Goal: Find specific page/section: Find specific page/section

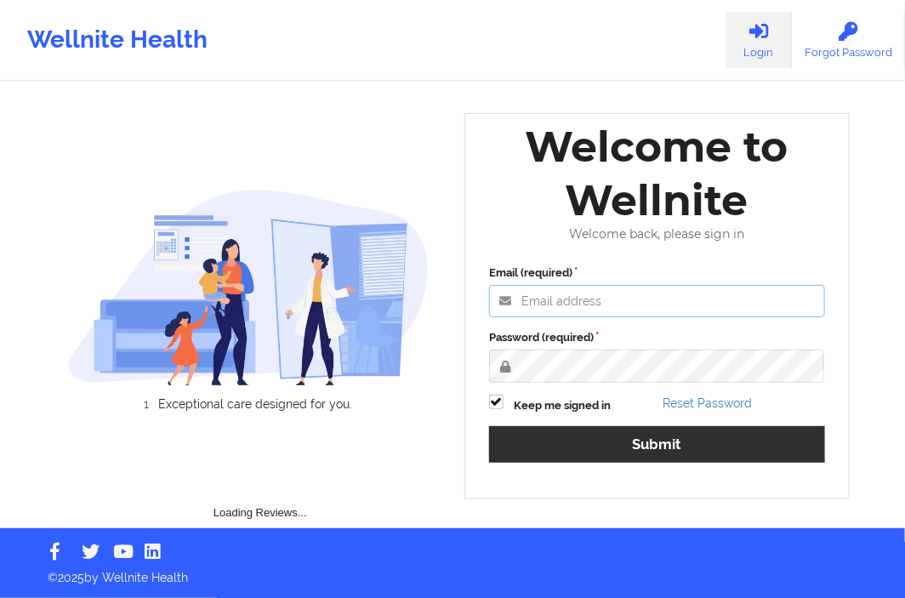
type input "[EMAIL_ADDRESS][DOMAIN_NAME]"
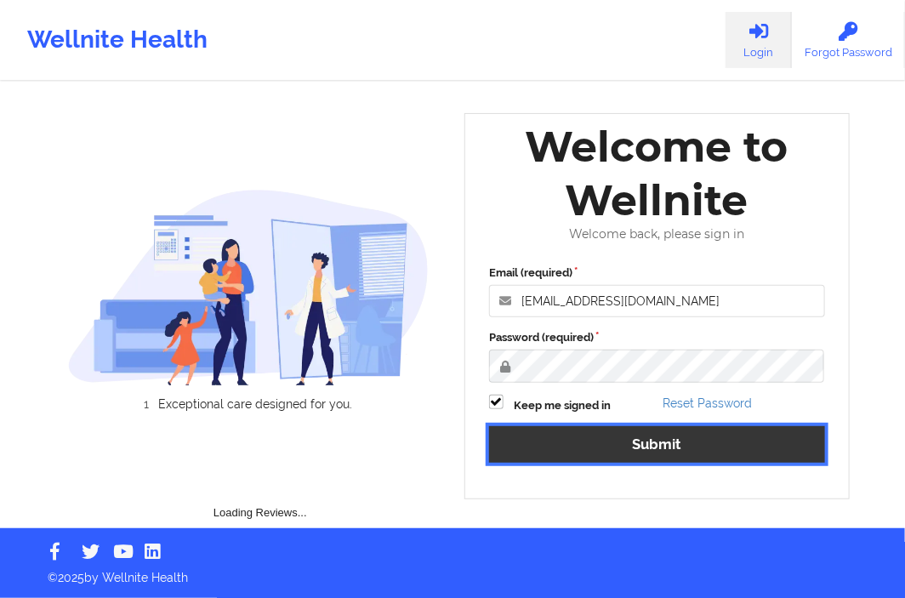
click at [617, 439] on button "Submit" at bounding box center [657, 444] width 336 height 37
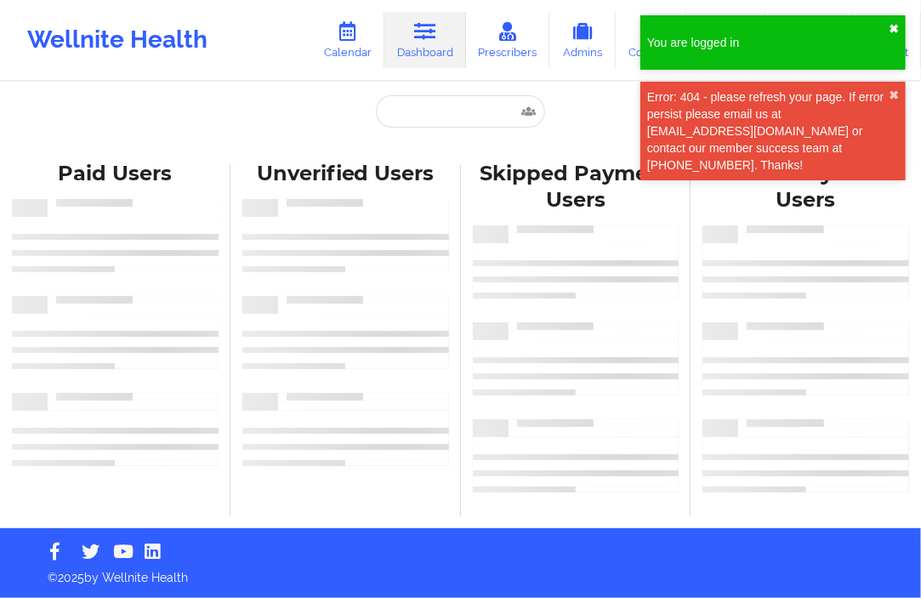
click at [890, 34] on button "✖︎" at bounding box center [894, 29] width 10 height 14
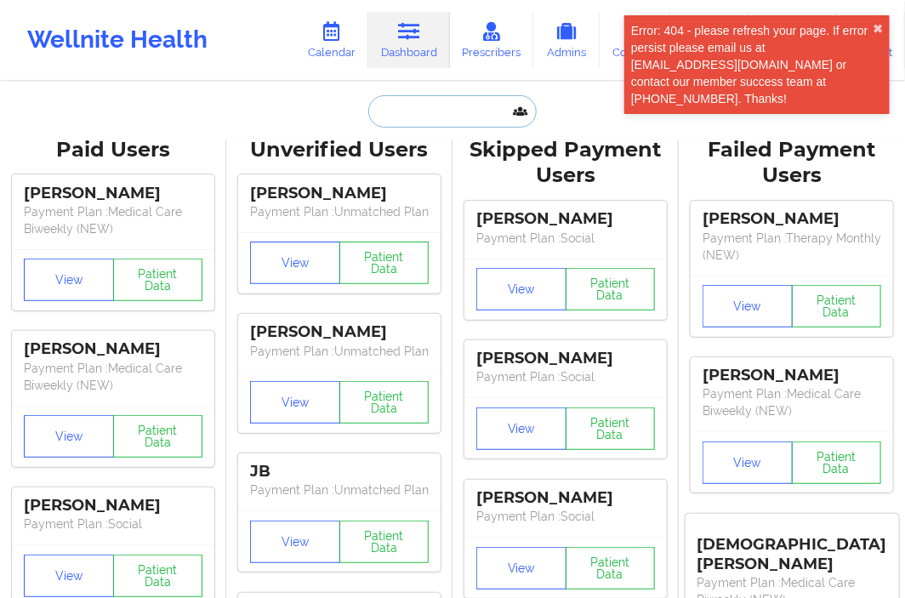
click at [431, 115] on input "text" at bounding box center [452, 111] width 168 height 32
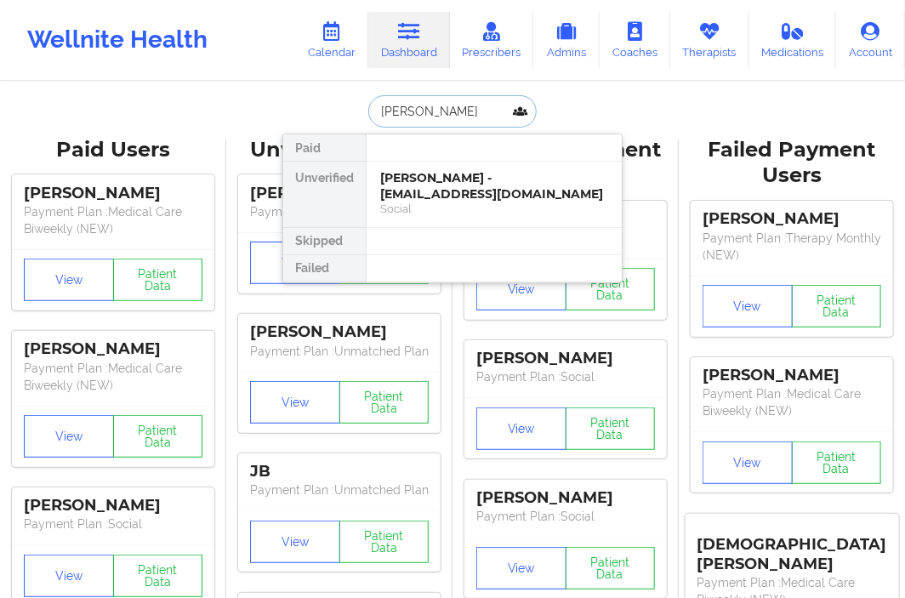
type input "[PERSON_NAME]"
click at [394, 182] on div "[PERSON_NAME] - [EMAIL_ADDRESS][DOMAIN_NAME]" at bounding box center [494, 185] width 228 height 31
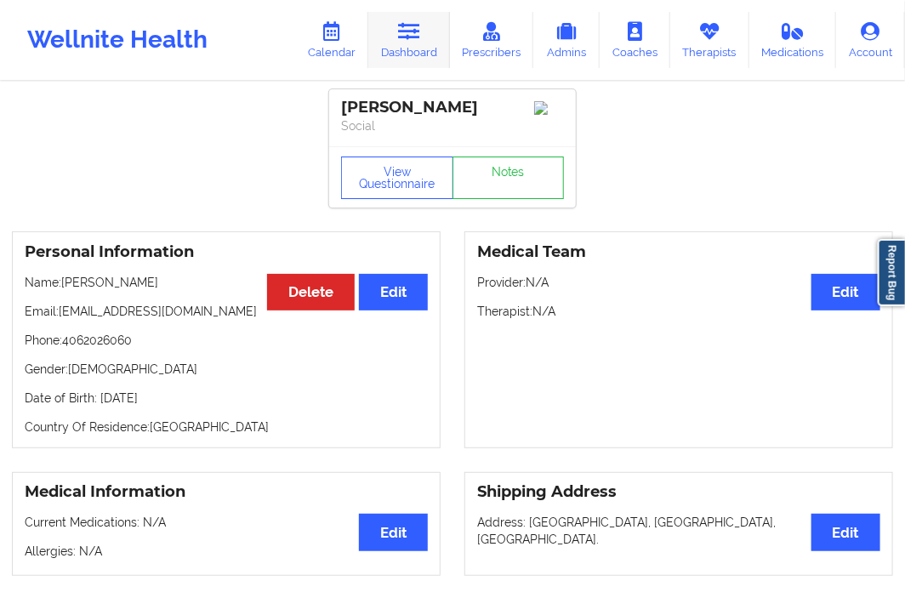
click at [424, 49] on link "Dashboard" at bounding box center [409, 40] width 82 height 56
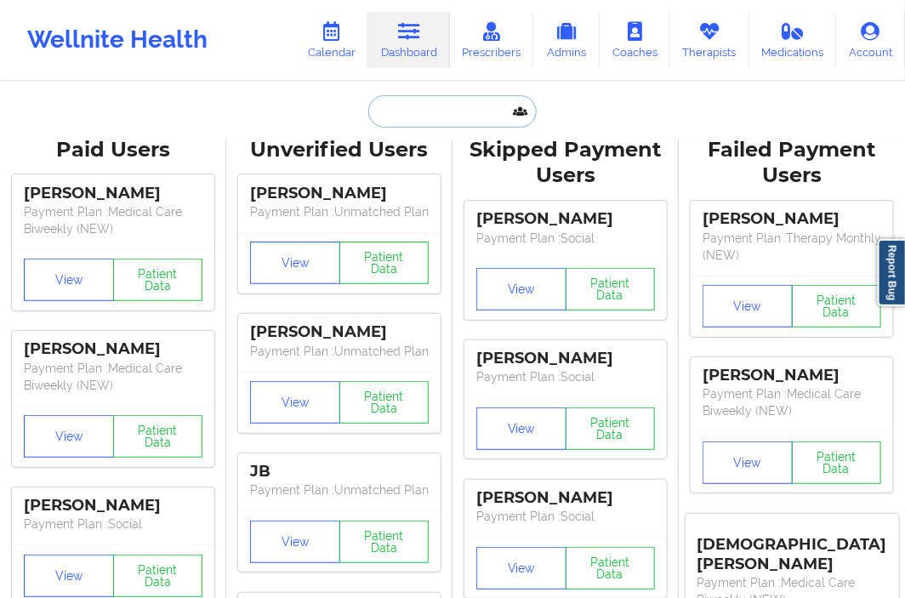
click at [421, 124] on input "text" at bounding box center [452, 111] width 168 height 32
paste input "[PERSON_NAME]"
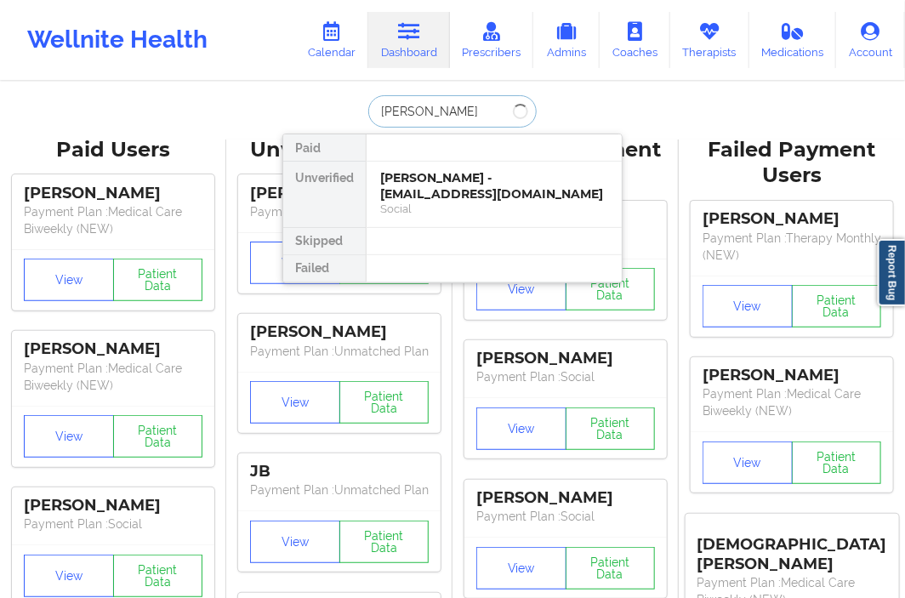
type input "[PERSON_NAME]"
click at [460, 198] on div "[PERSON_NAME] - [EMAIL_ADDRESS][DOMAIN_NAME]" at bounding box center [494, 185] width 228 height 31
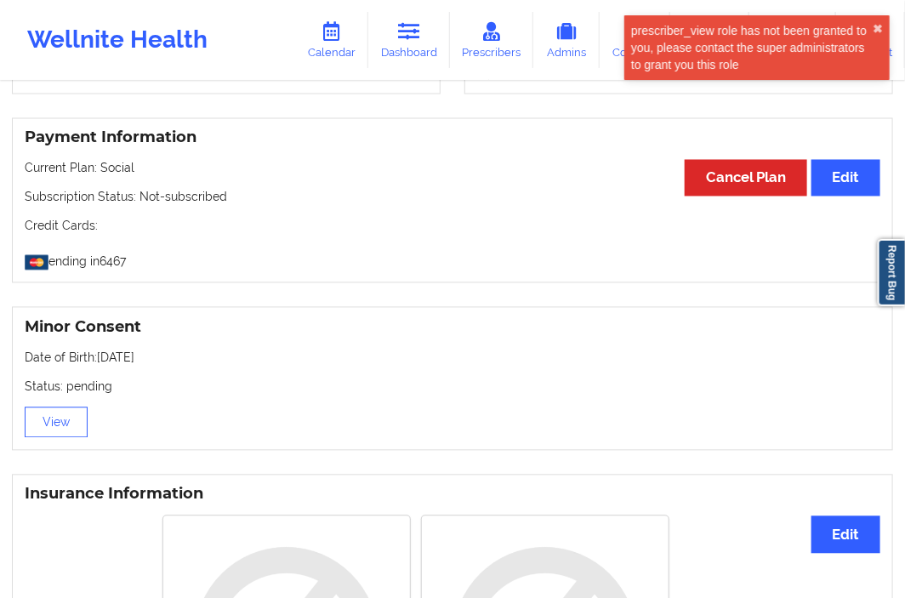
scroll to position [1134, 0]
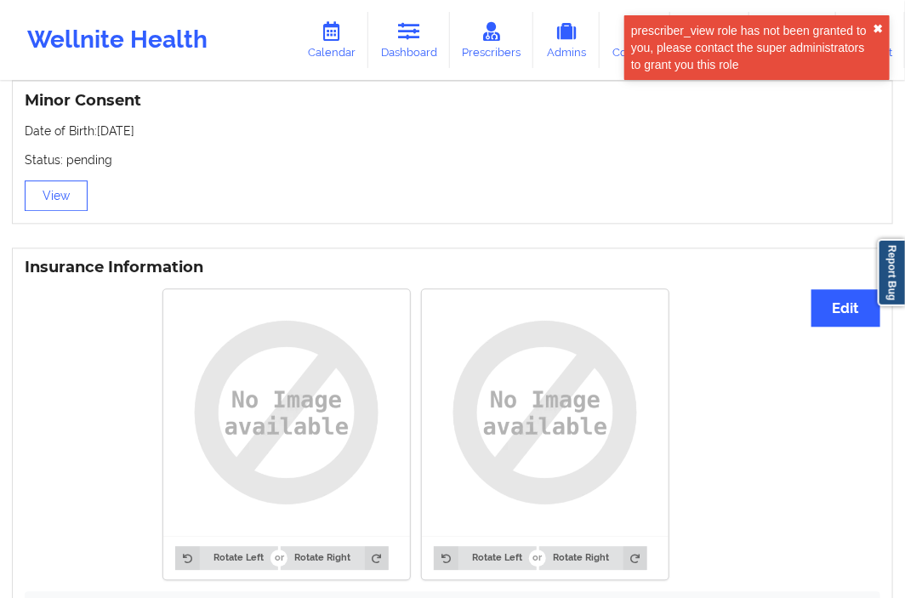
click at [874, 26] on button "✖︎" at bounding box center [878, 29] width 10 height 14
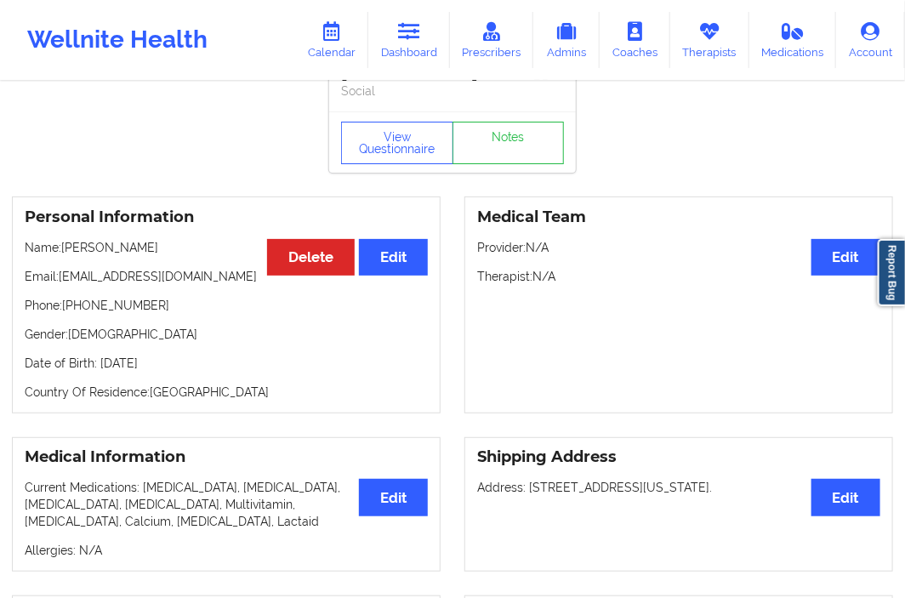
scroll to position [0, 0]
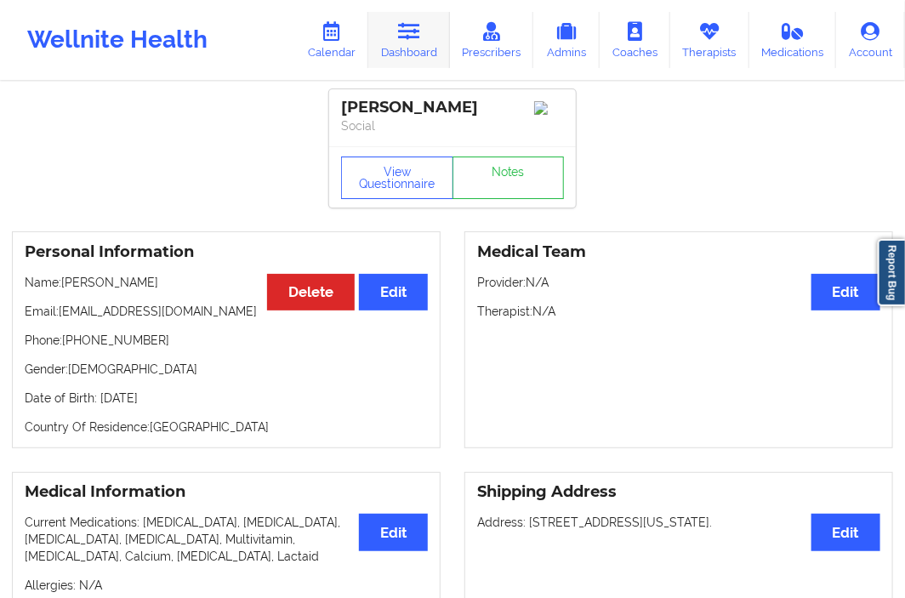
click at [402, 51] on link "Dashboard" at bounding box center [409, 40] width 82 height 56
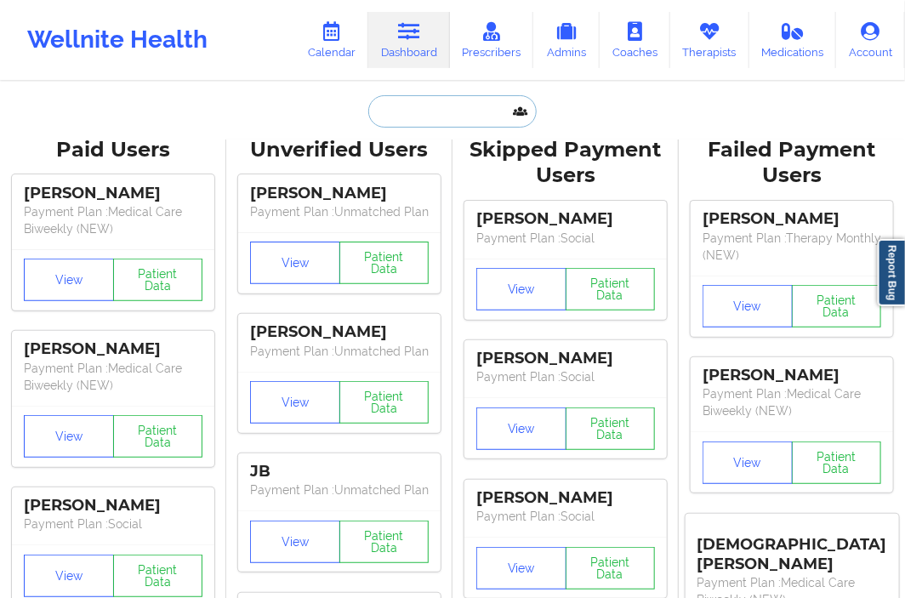
click at [407, 117] on input "text" at bounding box center [452, 111] width 168 height 32
paste input "JACE"
type input "JACE"
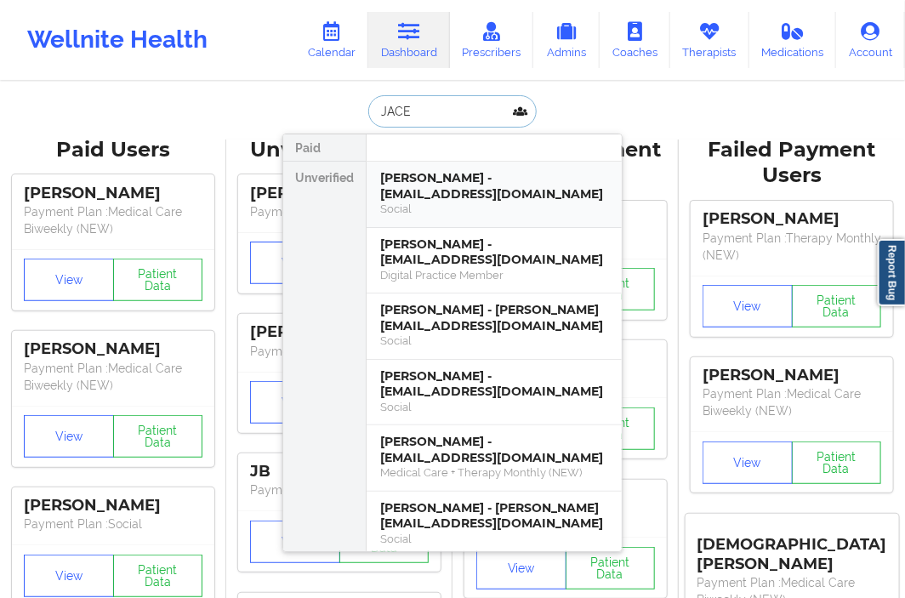
click at [455, 200] on div "[PERSON_NAME] - [EMAIL_ADDRESS][DOMAIN_NAME]" at bounding box center [494, 185] width 228 height 31
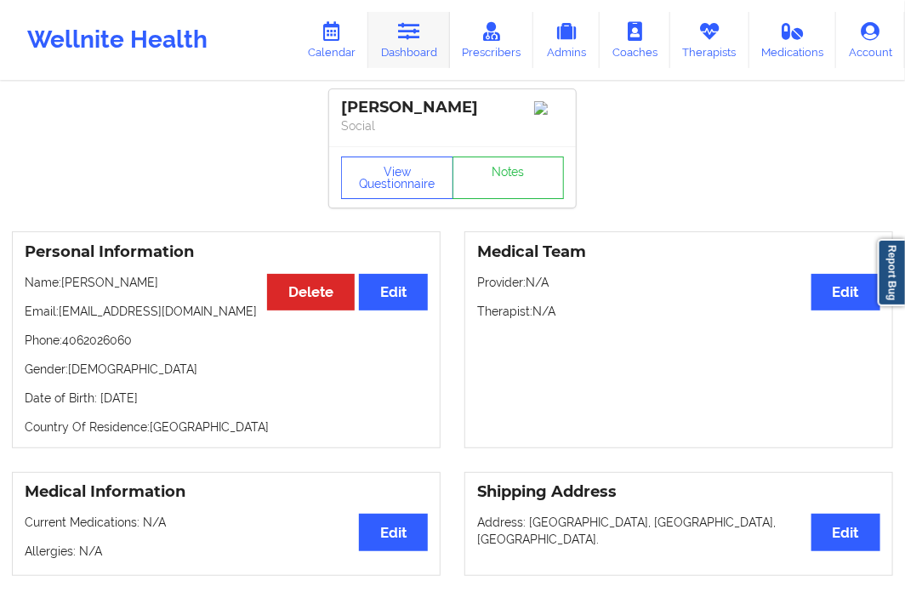
click at [392, 48] on link "Dashboard" at bounding box center [409, 40] width 82 height 56
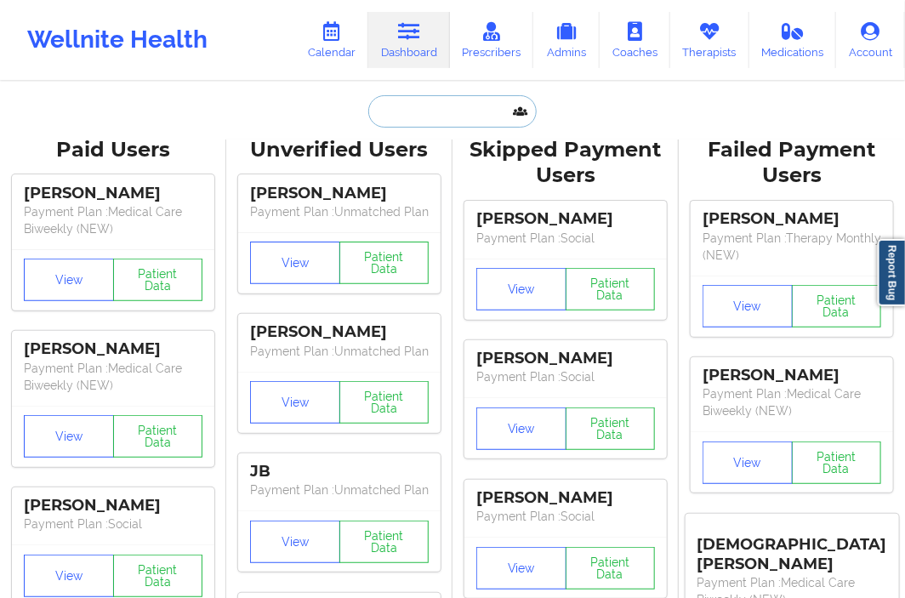
click at [373, 119] on input "text" at bounding box center [452, 111] width 168 height 32
type input "g"
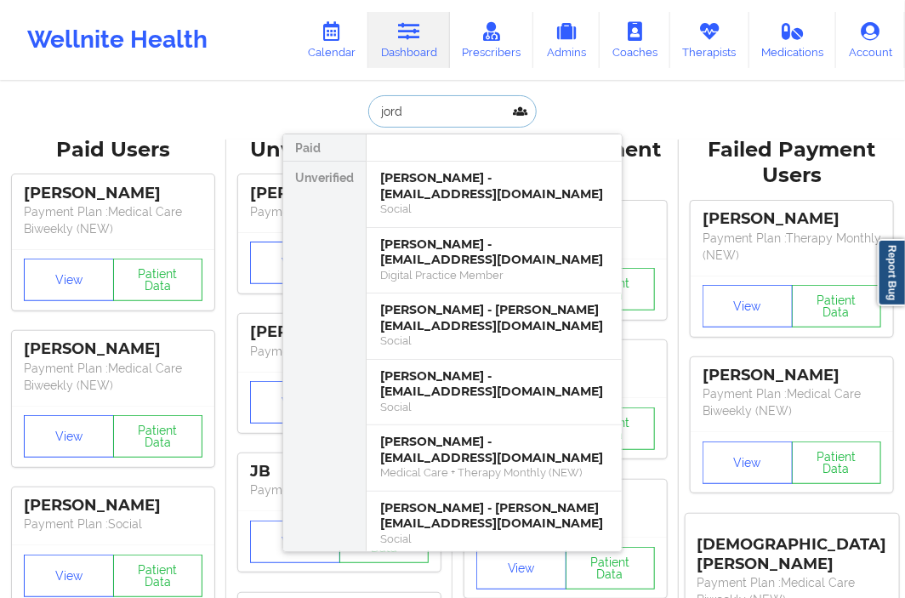
type input "[PERSON_NAME]"
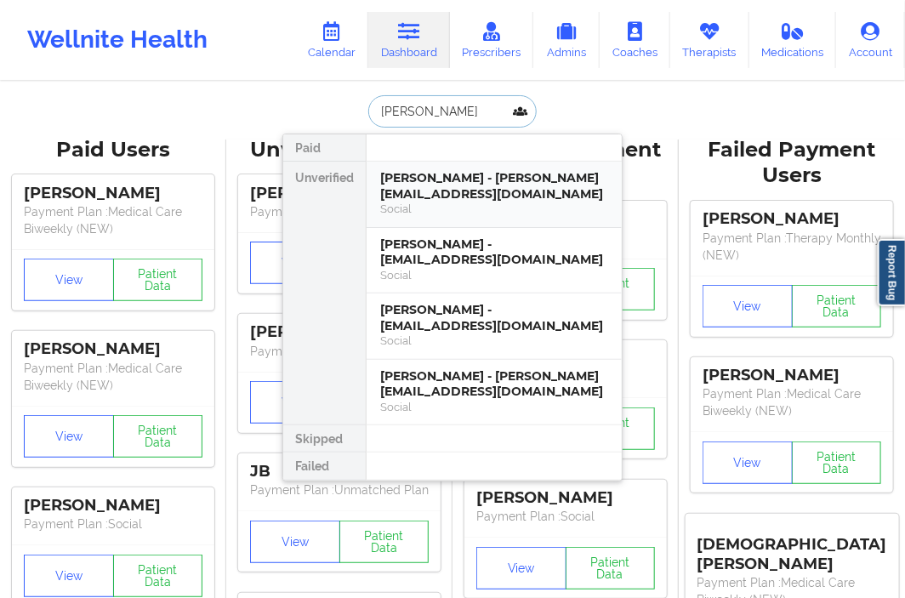
click at [470, 185] on div "[PERSON_NAME] - [PERSON_NAME][EMAIL_ADDRESS][DOMAIN_NAME]" at bounding box center [494, 185] width 228 height 31
